Goal: Task Accomplishment & Management: Complete application form

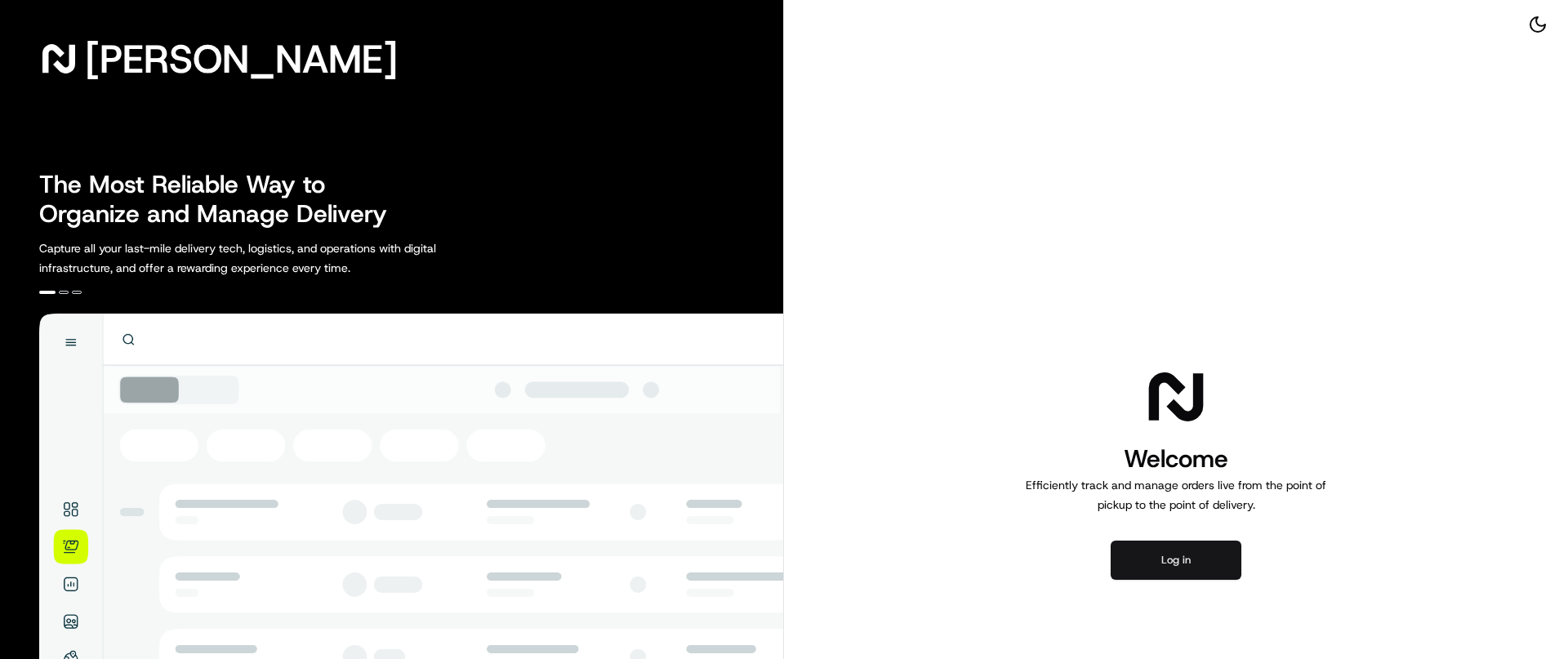
click at [1194, 562] on button "Log in" at bounding box center [1176, 560] width 131 height 39
